Goal: Information Seeking & Learning: Find specific fact

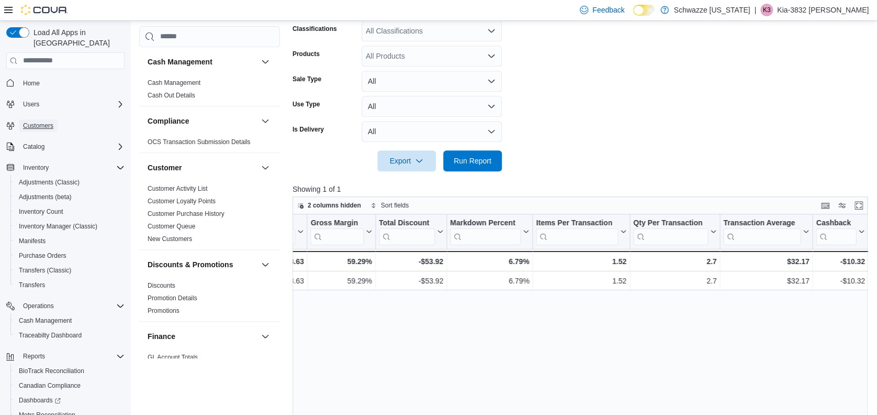
scroll to position [195, 0]
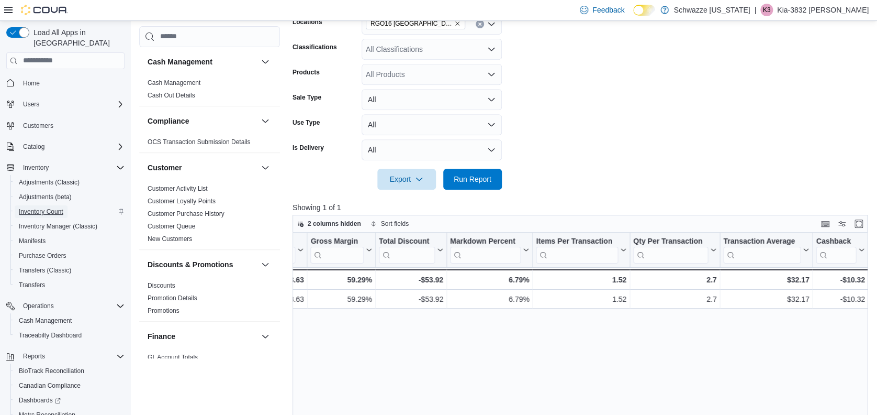
click at [46, 207] on span "Inventory Count" at bounding box center [41, 211] width 44 height 8
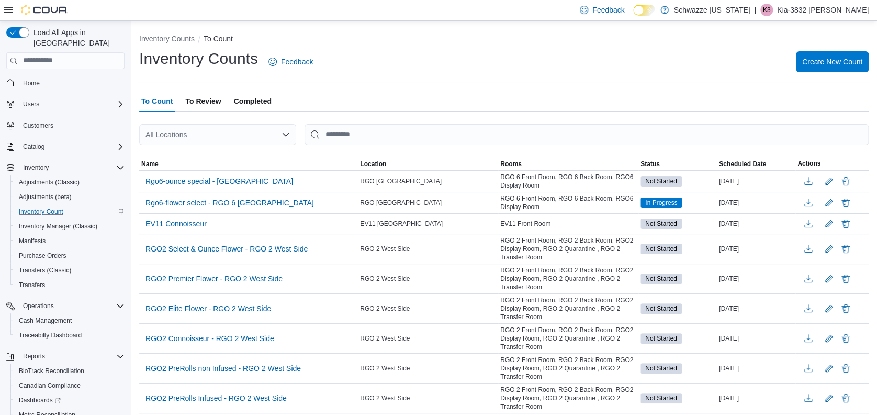
click at [232, 134] on div "All Locations" at bounding box center [217, 134] width 157 height 21
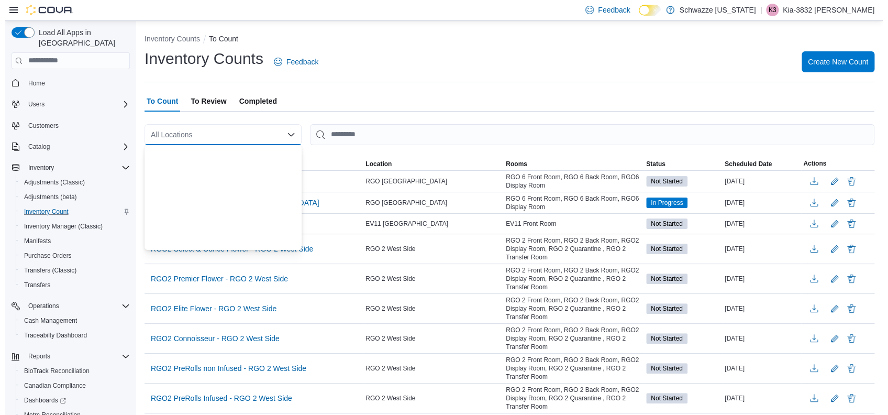
scroll to position [518, 0]
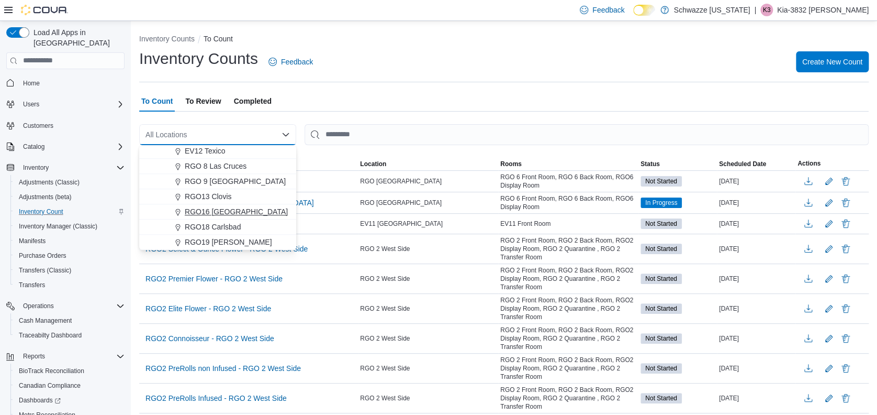
click at [230, 213] on span "RGO16 [GEOGRAPHIC_DATA]" at bounding box center [236, 211] width 103 height 10
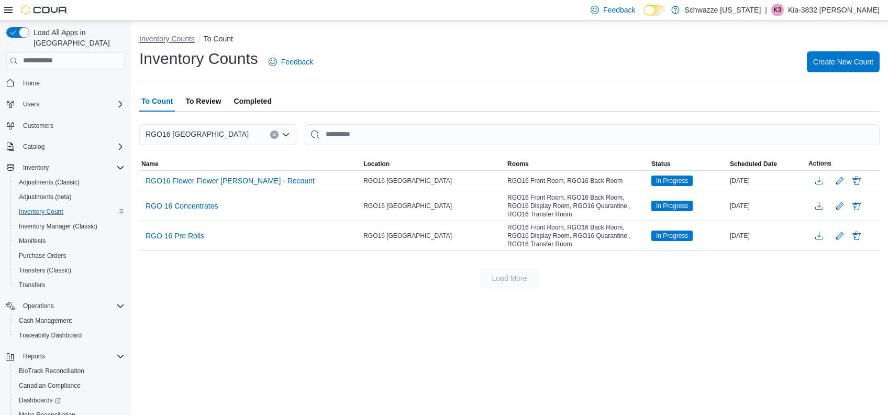
click at [169, 41] on button "Inventory Counts" at bounding box center [166, 39] width 55 height 8
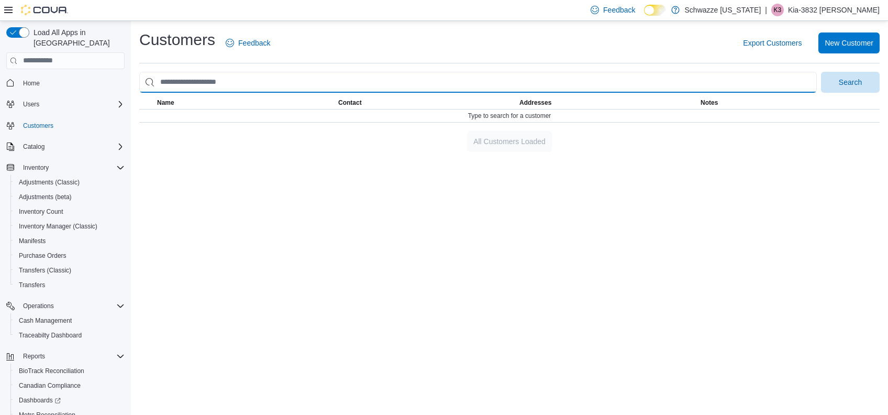
click at [293, 84] on input "search" at bounding box center [477, 82] width 677 height 21
type input "****"
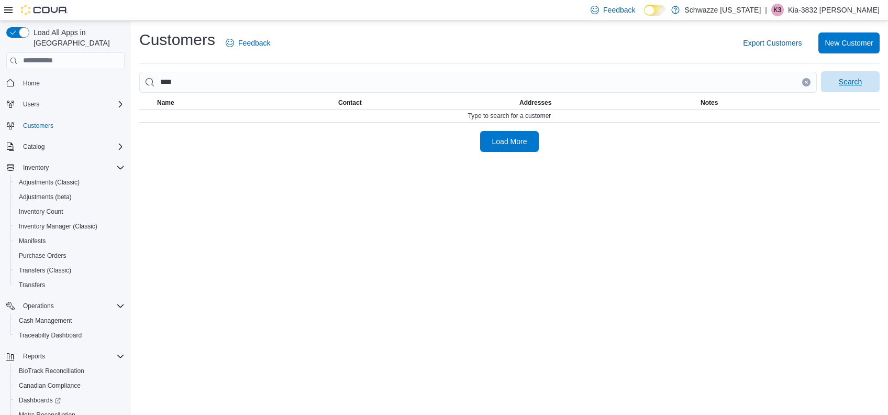
click at [833, 87] on span "Search" at bounding box center [850, 81] width 46 height 21
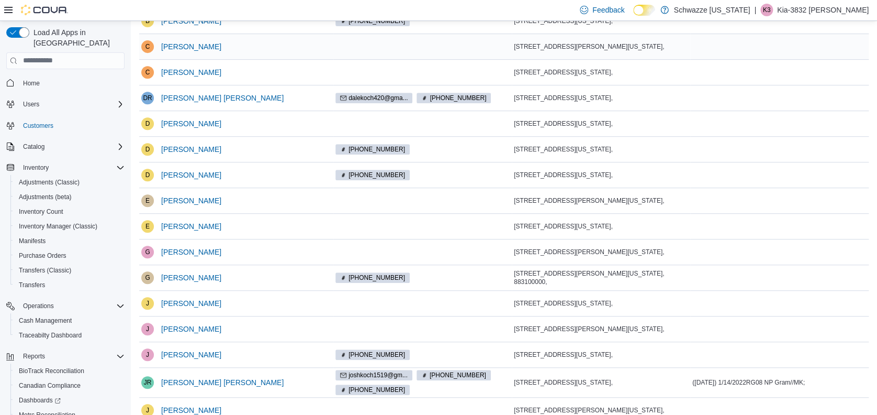
scroll to position [248, 0]
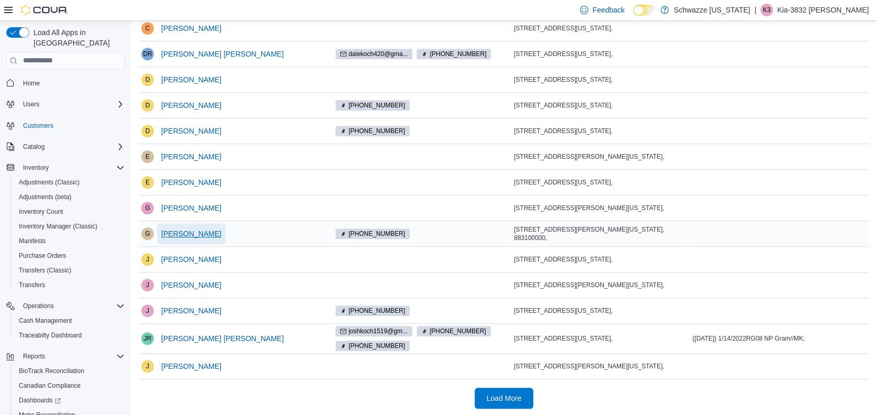
click at [192, 230] on span "Gradie Koch" at bounding box center [191, 233] width 60 height 10
